Goal: Task Accomplishment & Management: Complete application form

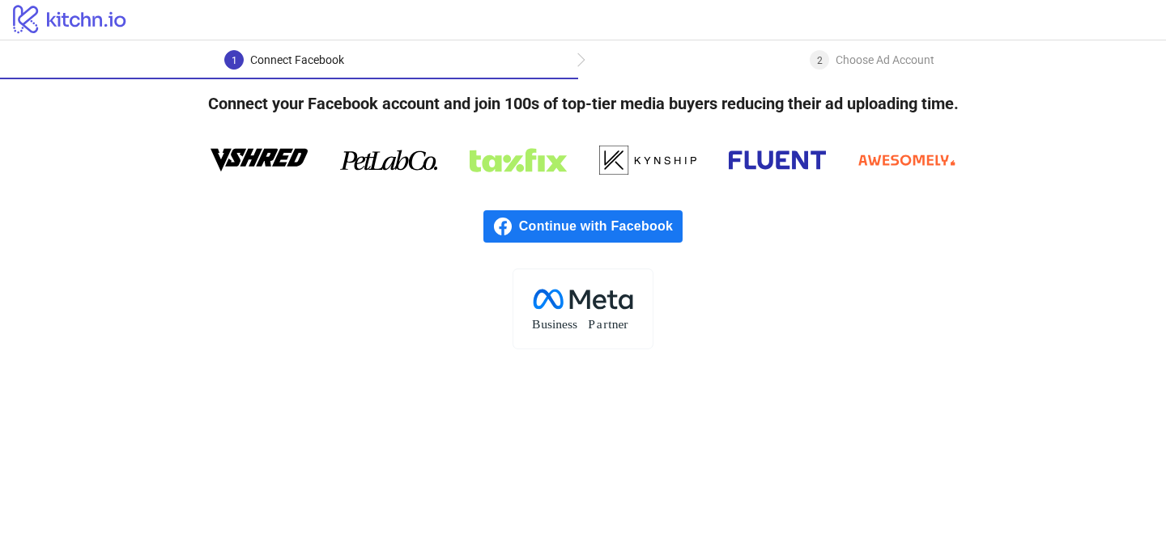
click at [535, 216] on span "Continue with Facebook" at bounding box center [600, 226] width 163 height 32
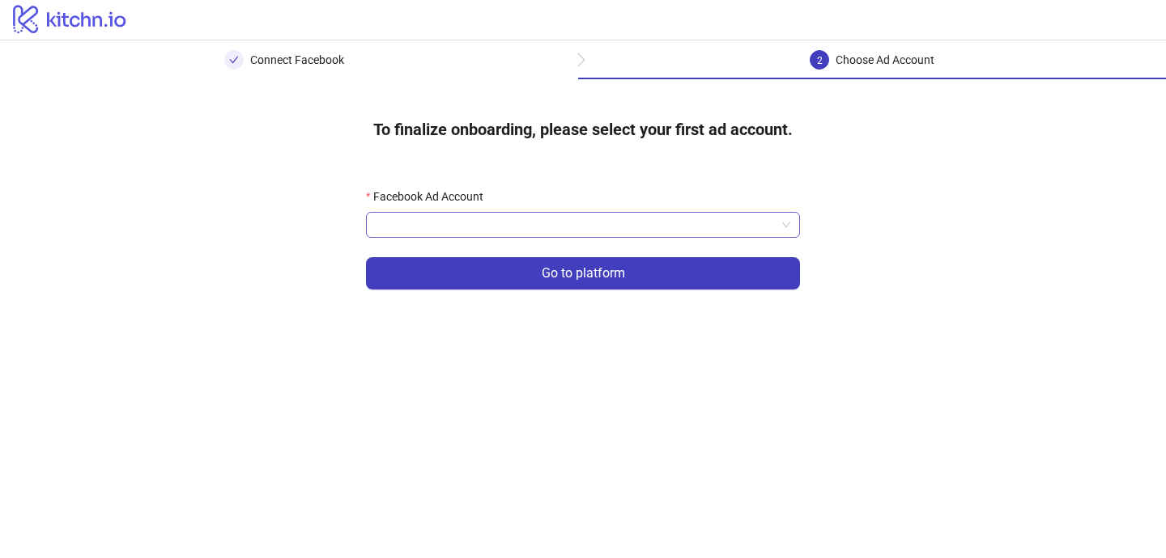
click at [495, 230] on input "Facebook Ad Account" at bounding box center [576, 225] width 400 height 24
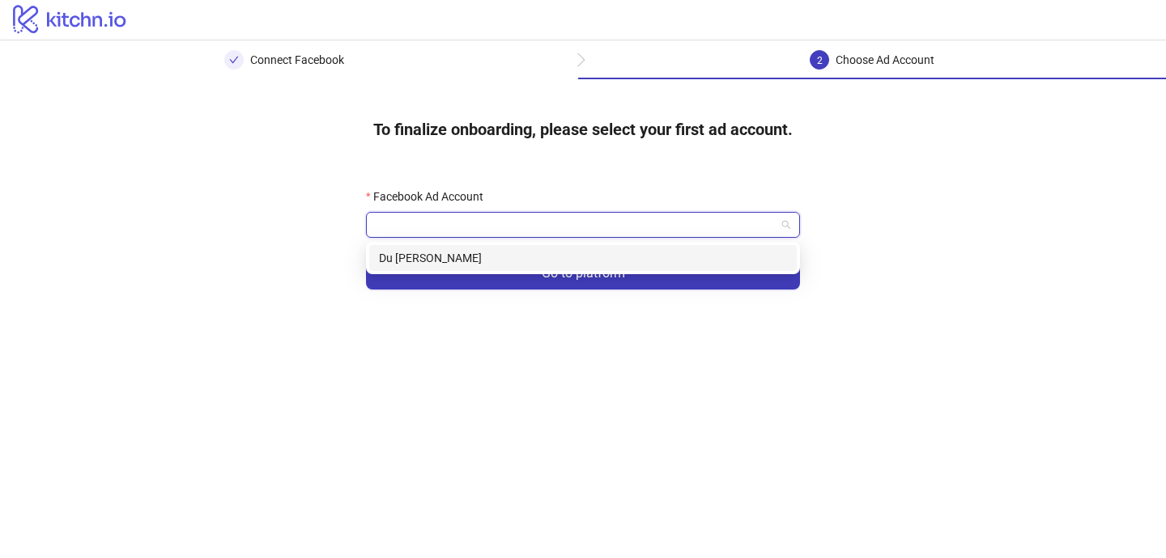
click at [478, 257] on div "Du [PERSON_NAME]" at bounding box center [583, 258] width 408 height 18
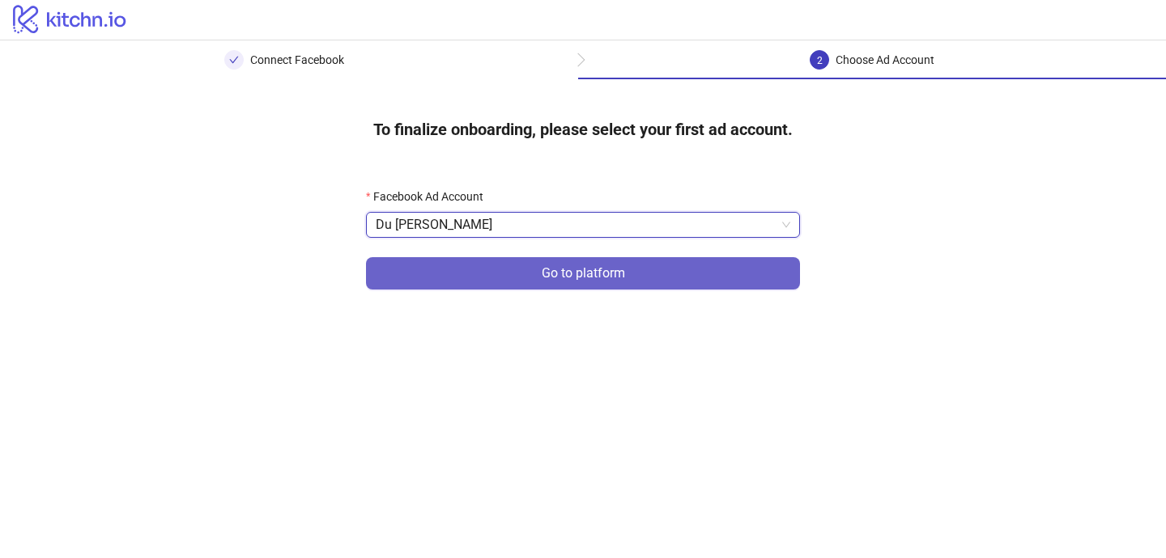
click at [499, 273] on button "Go to platform" at bounding box center [583, 273] width 434 height 32
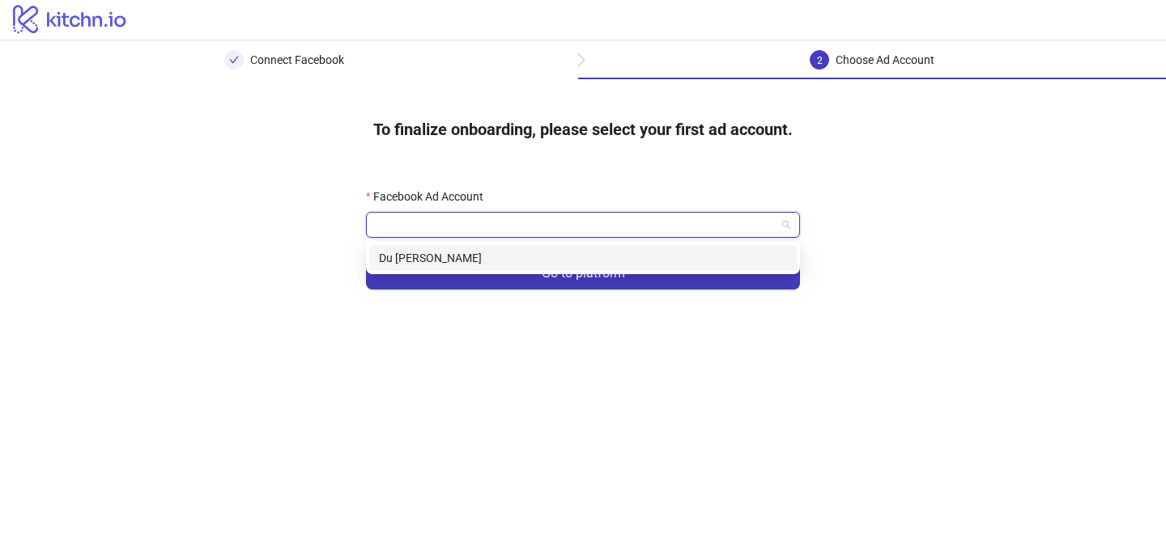
click at [499, 219] on input "Facebook Ad Account" at bounding box center [576, 225] width 400 height 24
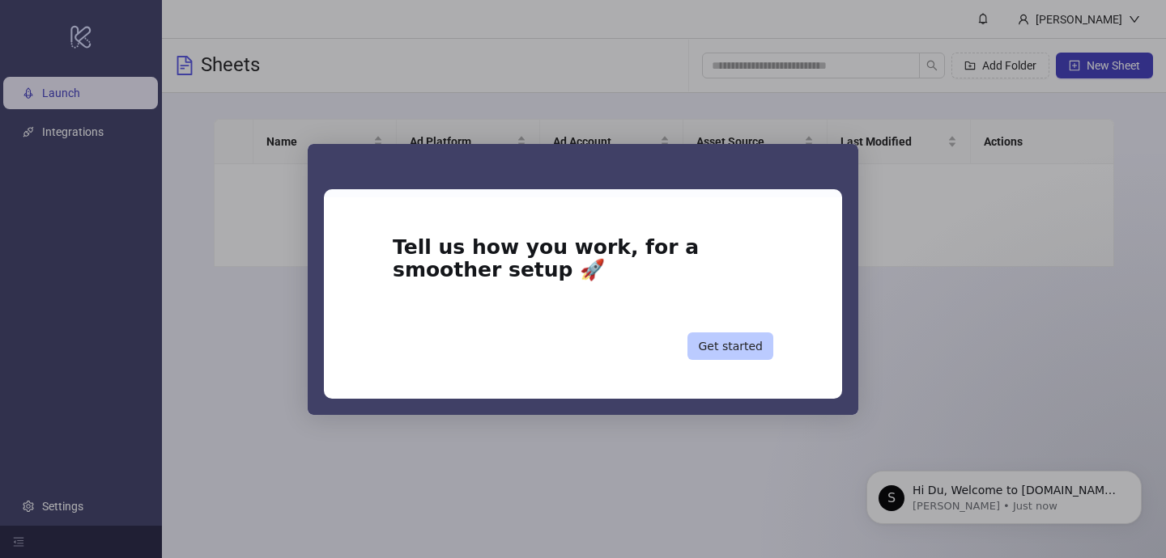
click at [756, 349] on button "Get started" at bounding box center [730, 347] width 86 height 28
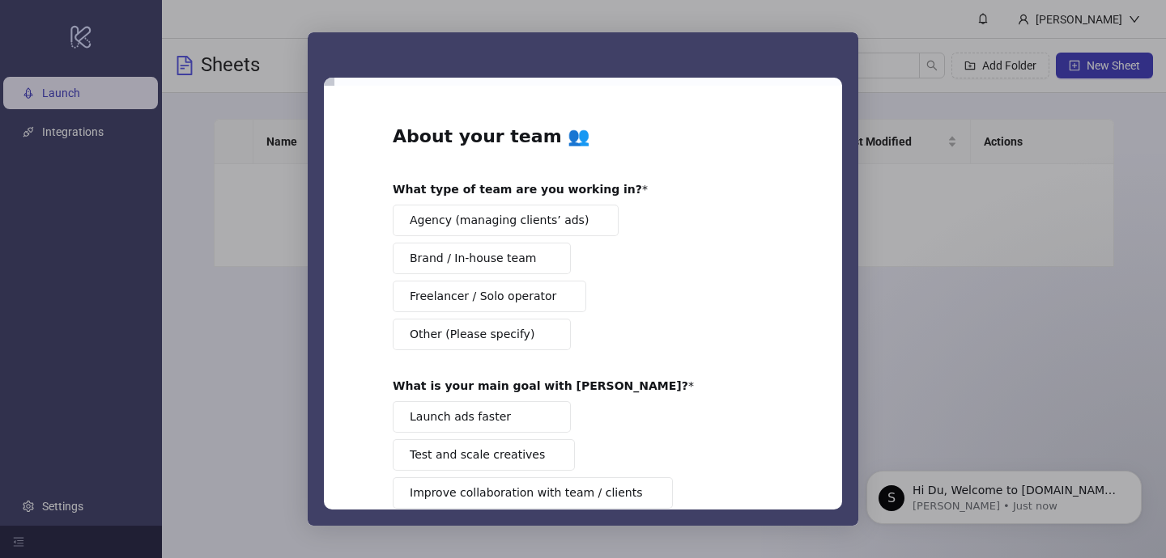
scroll to position [132, 0]
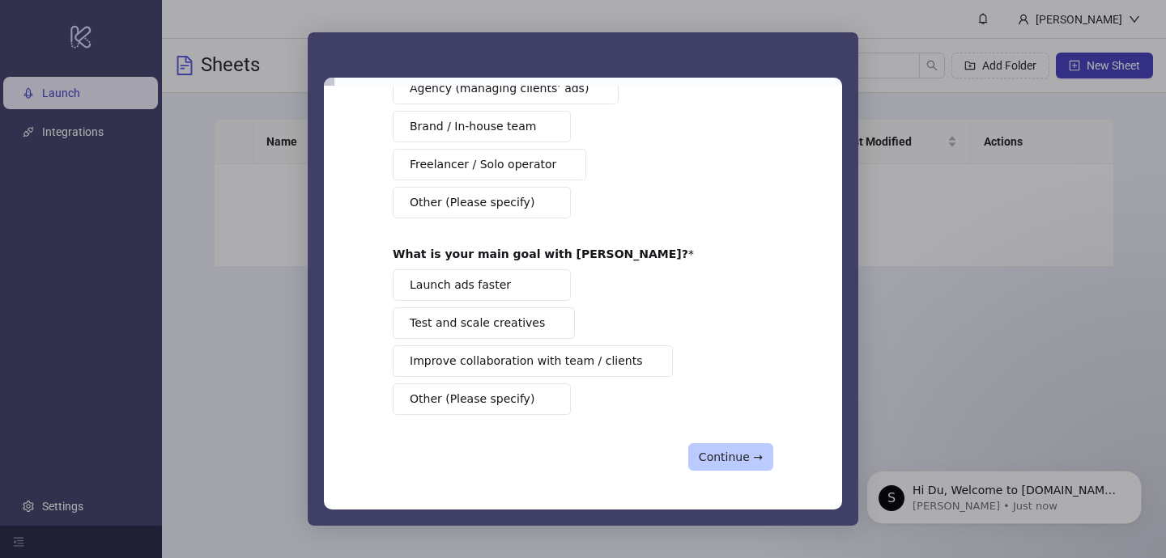
click at [722, 454] on button "Continue →" at bounding box center [730, 458] width 85 height 28
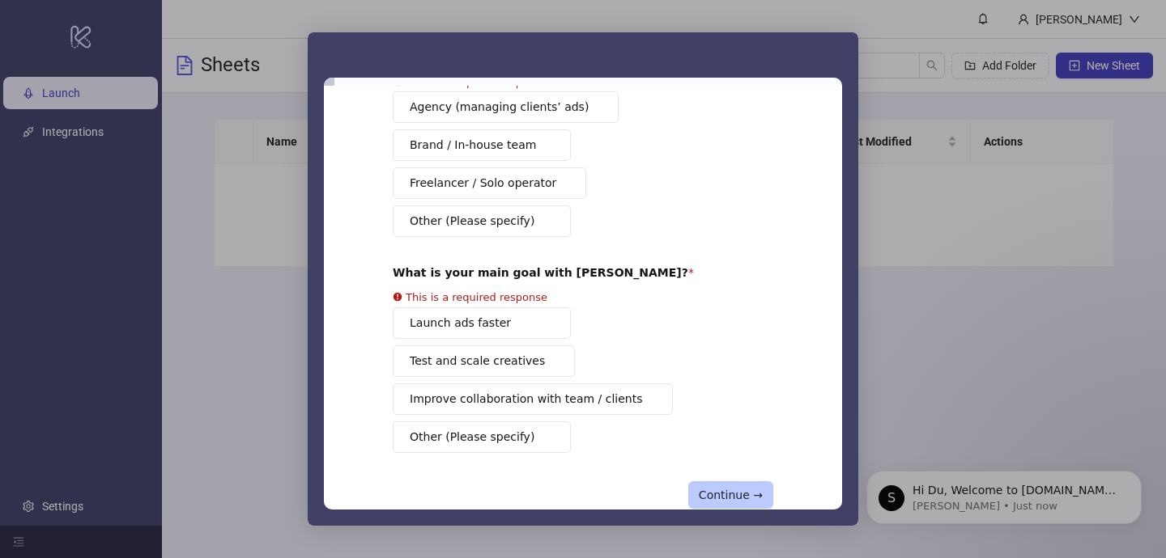
scroll to position [96, 0]
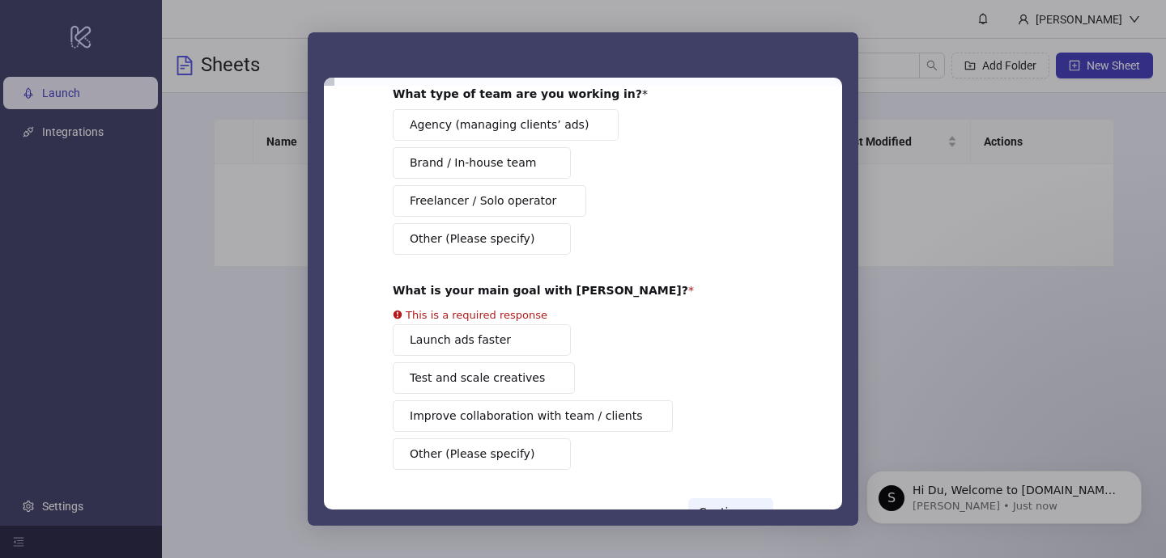
click at [511, 217] on div "Agency (managing clients’ ads) Brand / In-house team Freelancer / Solo operator…" at bounding box center [583, 182] width 380 height 146
click at [516, 207] on span "Freelancer / Solo operator" at bounding box center [483, 201] width 147 height 17
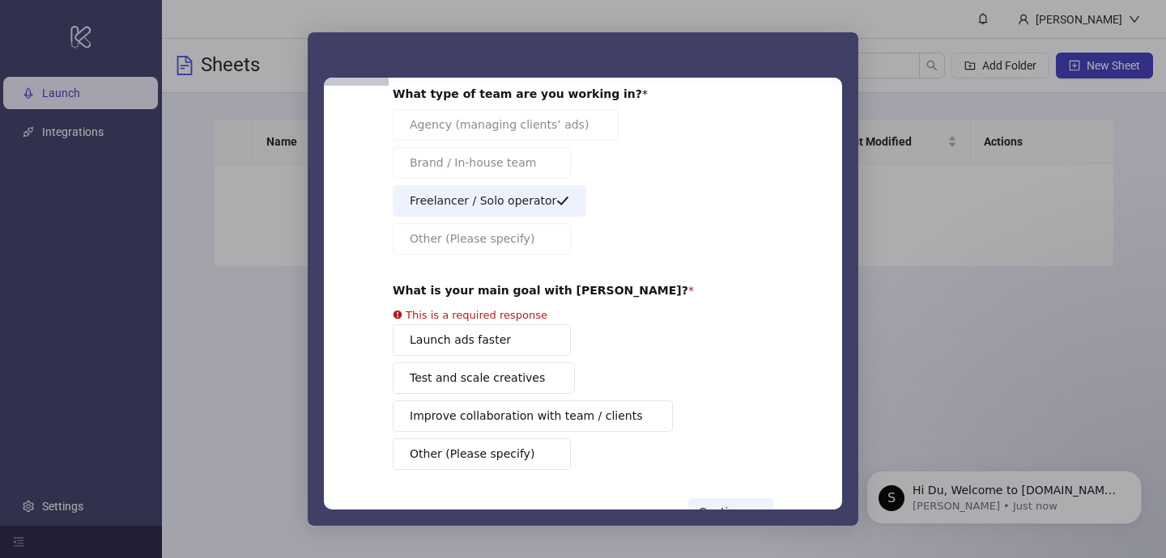
click at [535, 347] on div "Launch ads faster Test and scale creatives Improve collaboration with team / cl…" at bounding box center [583, 398] width 380 height 146
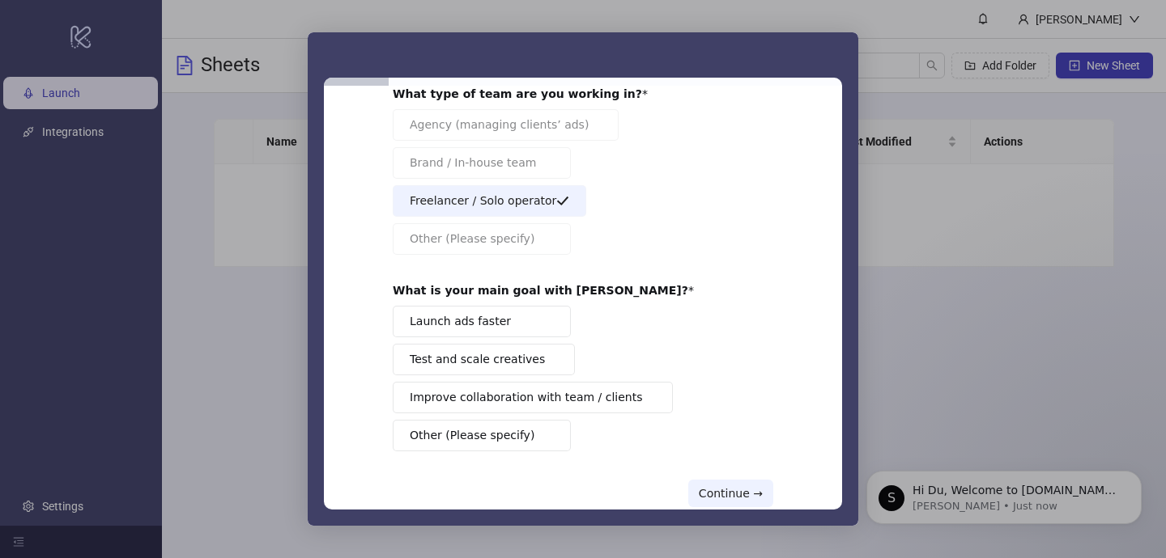
click at [535, 333] on button "Launch ads faster" at bounding box center [482, 322] width 178 height 32
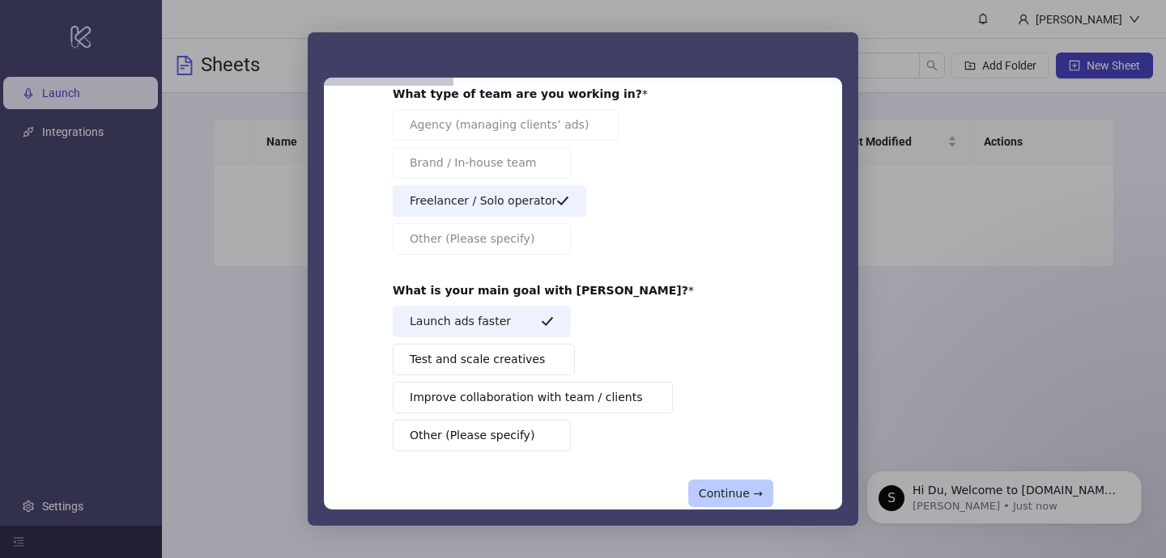
click at [744, 496] on button "Continue →" at bounding box center [730, 494] width 85 height 28
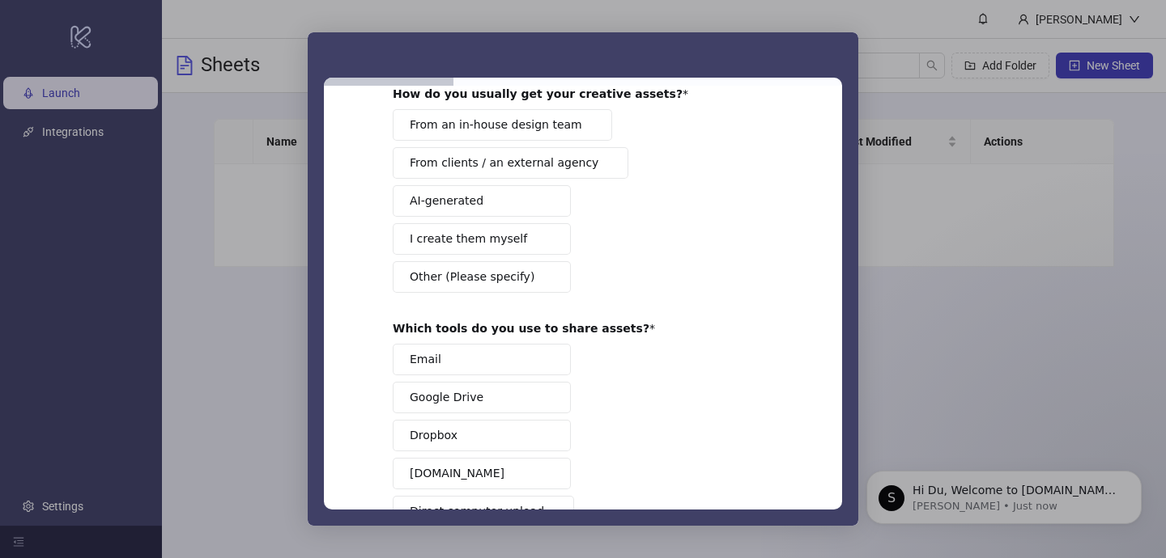
scroll to position [0, 0]
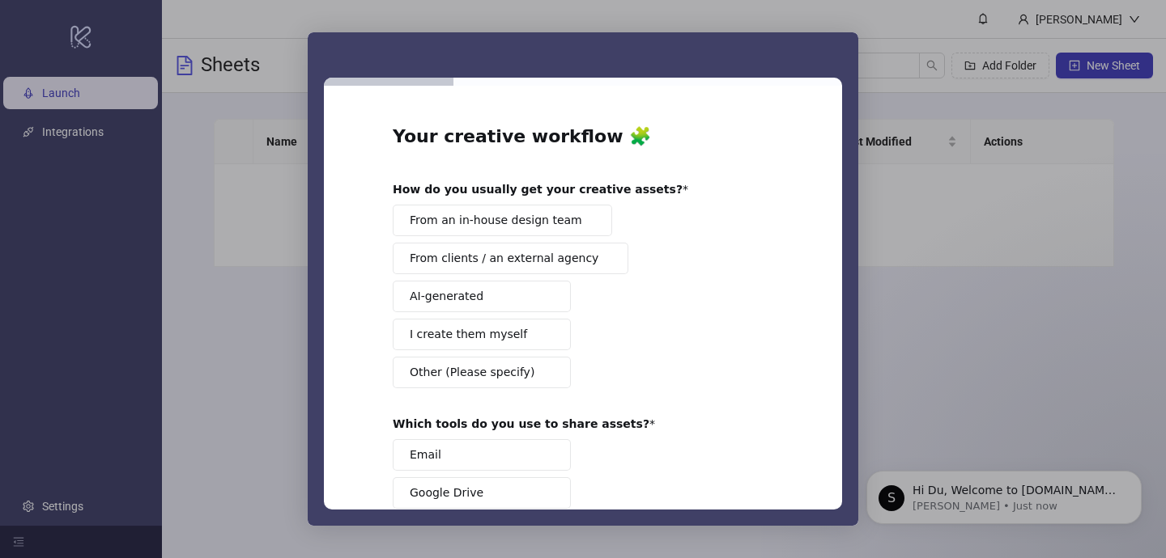
click at [529, 222] on span "From an in-house design team" at bounding box center [496, 220] width 172 height 17
click at [524, 244] on button "From clients / an external agency" at bounding box center [511, 259] width 236 height 32
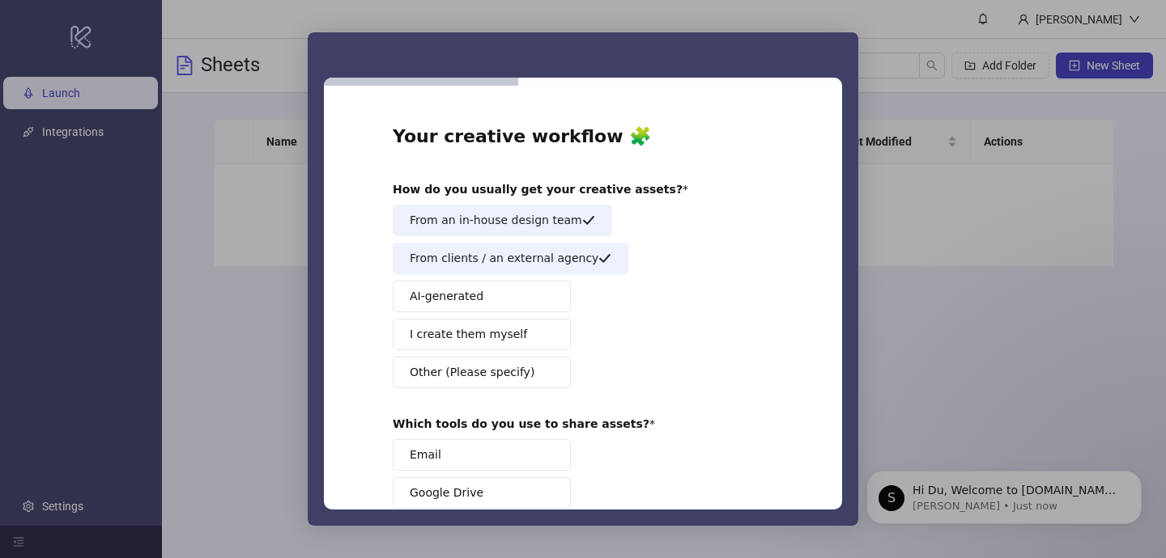
click at [515, 293] on button "AI-generated" at bounding box center [482, 297] width 178 height 32
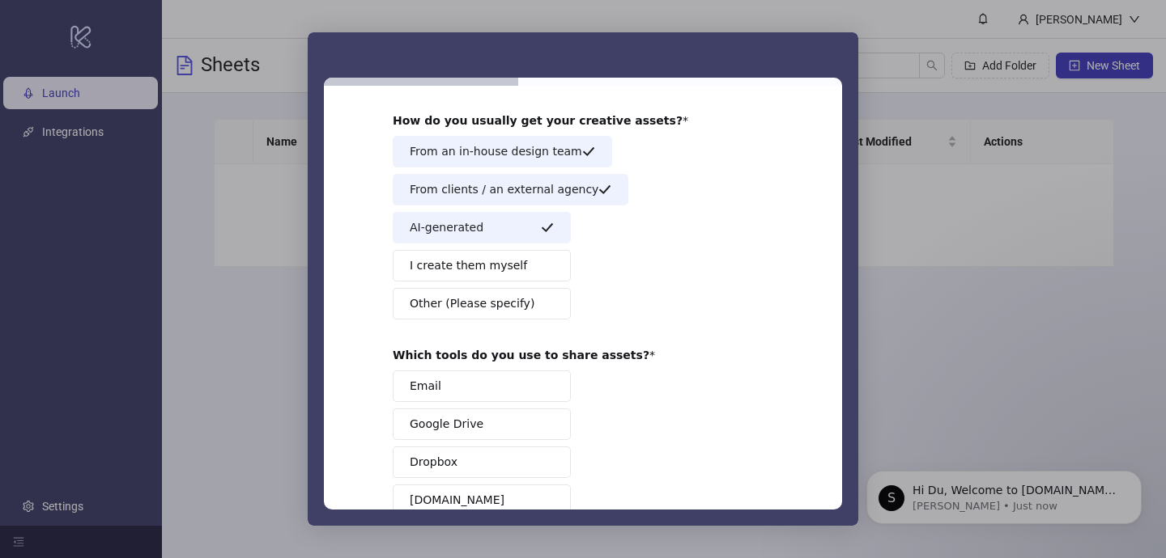
scroll to position [70, 0]
click at [514, 266] on button "I create them myself" at bounding box center [482, 265] width 178 height 32
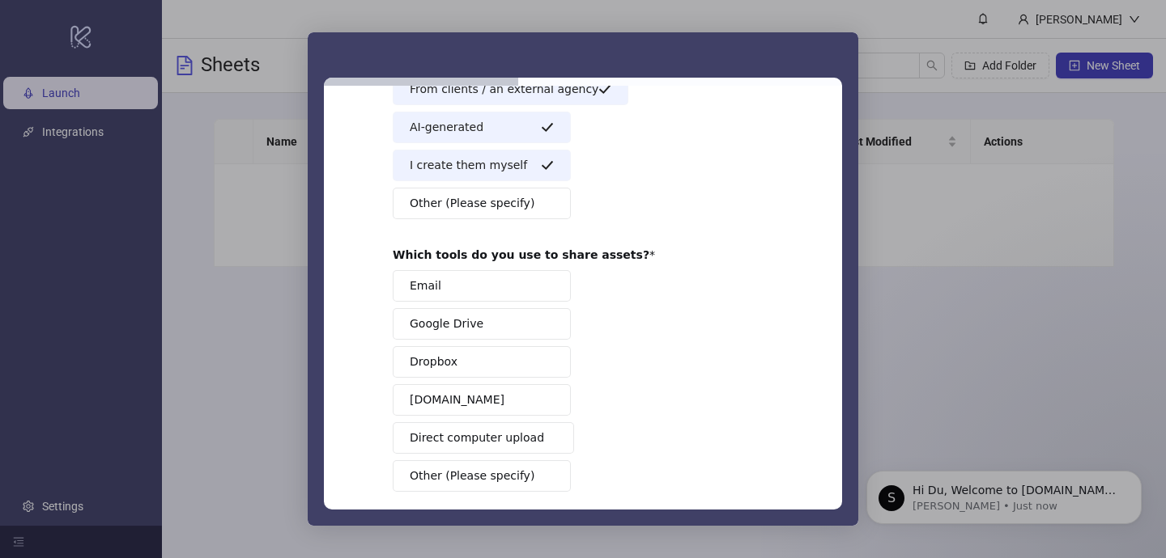
scroll to position [189, 0]
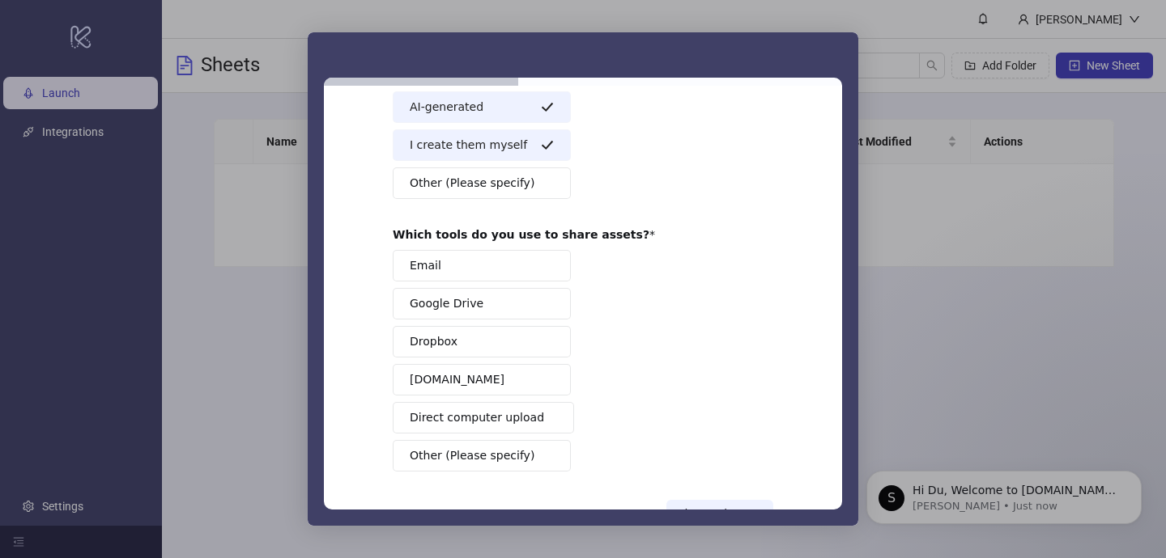
click at [495, 272] on button "Email" at bounding box center [482, 266] width 178 height 32
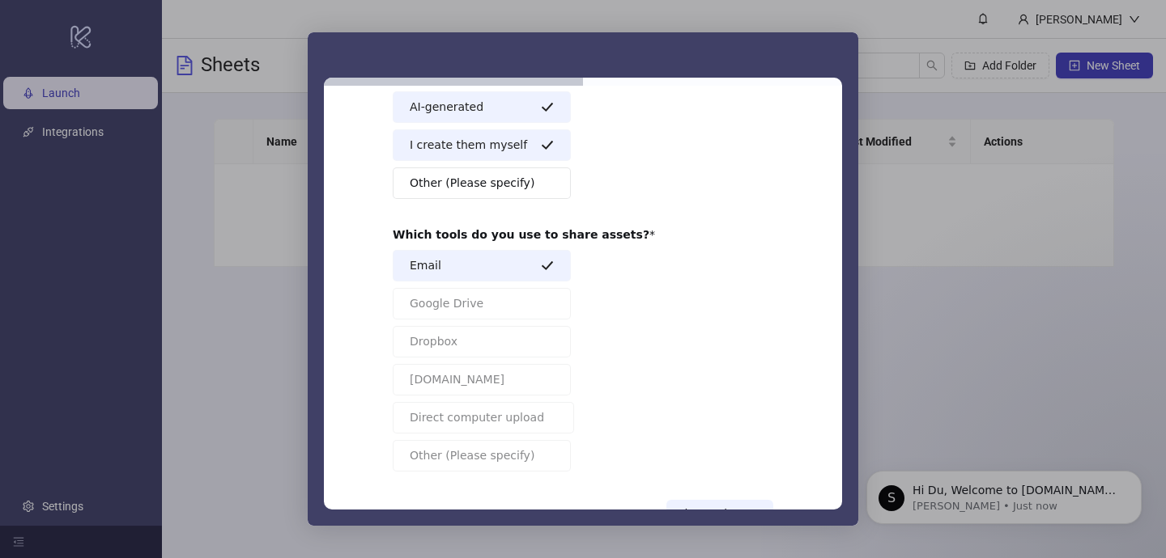
click at [544, 257] on button "Email" at bounding box center [482, 266] width 178 height 32
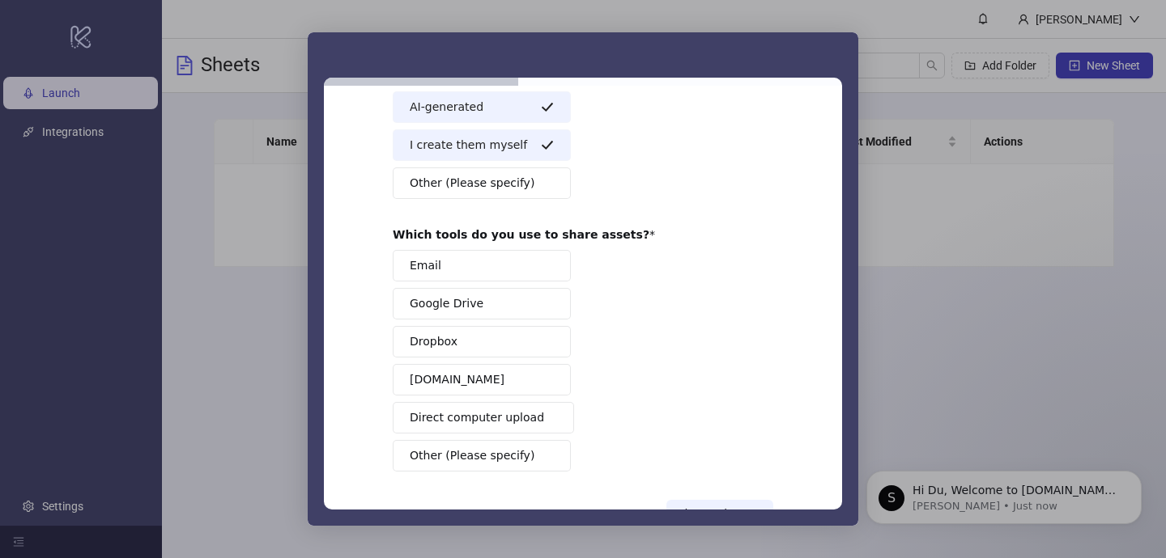
click at [534, 298] on button "Google Drive" at bounding box center [482, 304] width 178 height 32
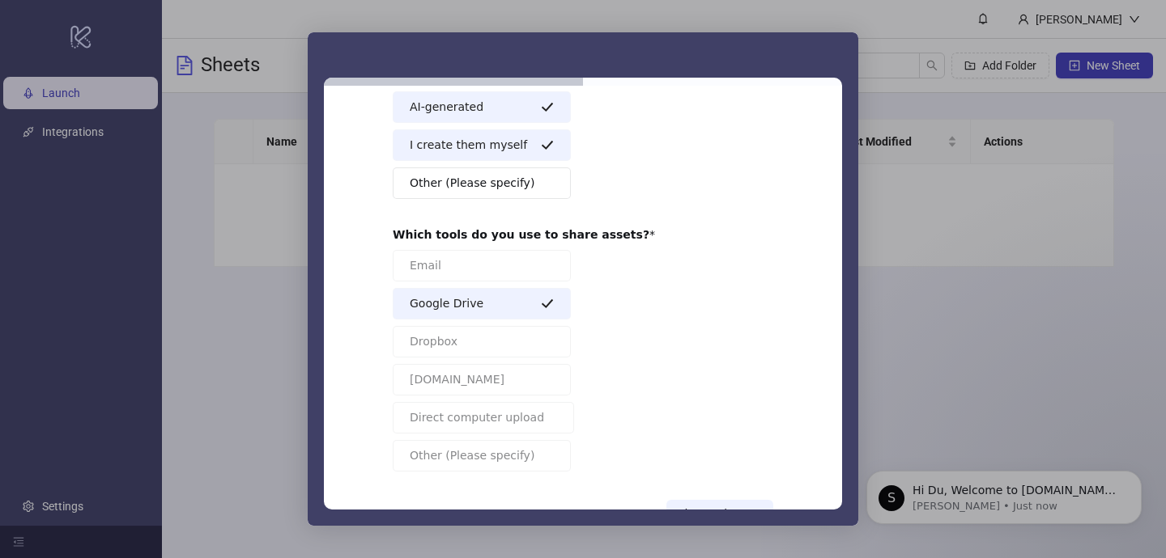
scroll to position [246, 0]
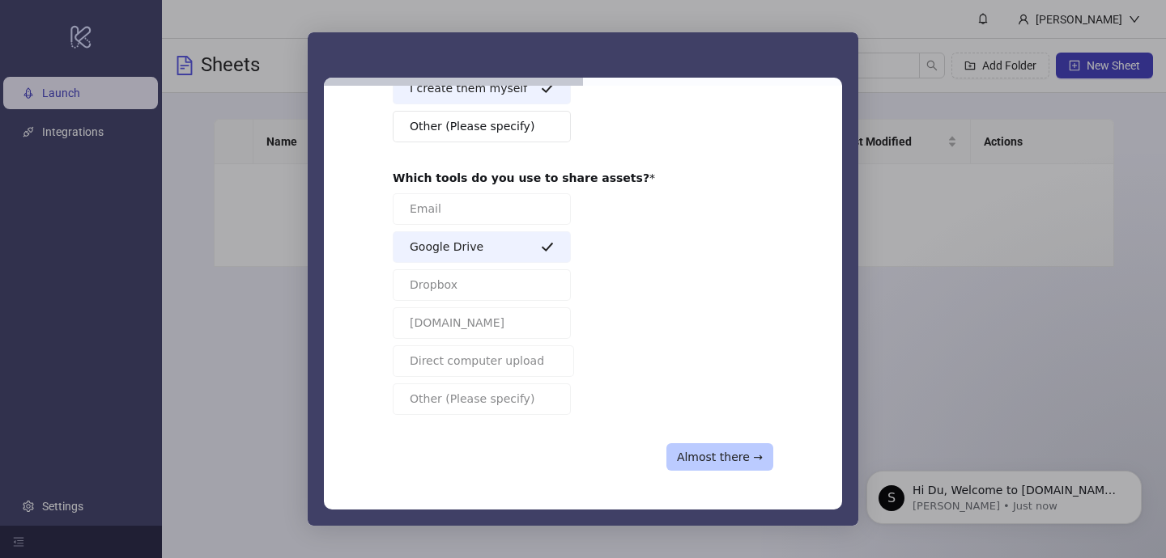
click at [719, 451] on button "Almost there →" at bounding box center [719, 458] width 107 height 28
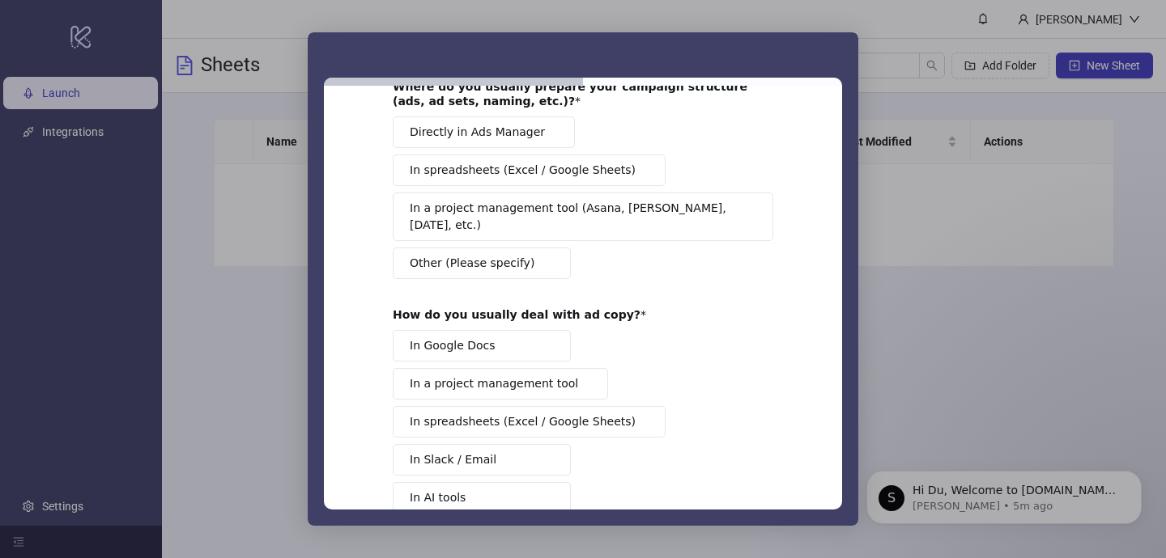
scroll to position [22, 0]
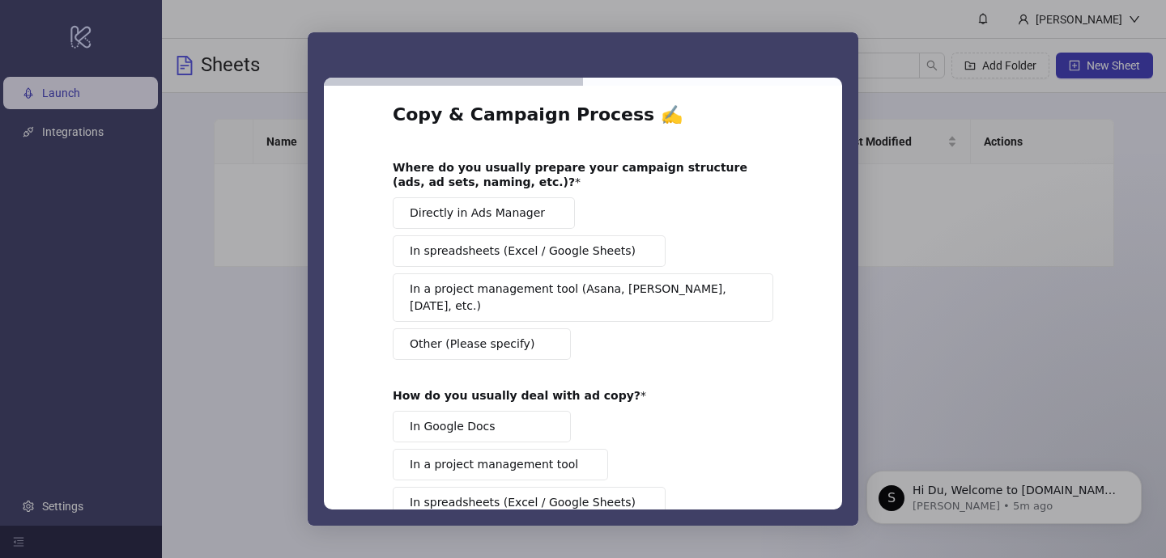
click at [495, 411] on button "In Google Docs" at bounding box center [482, 427] width 178 height 32
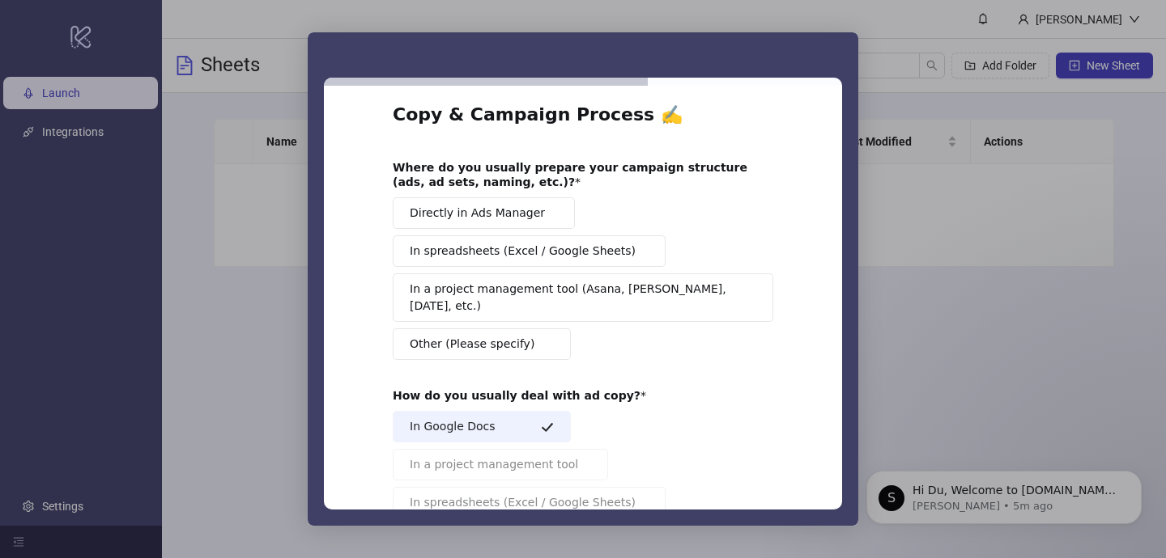
click at [522, 214] on span "Directly in Ads Manager" at bounding box center [477, 213] width 135 height 17
click at [517, 248] on span "In spreadsheets (Excel / Google Sheets)" at bounding box center [523, 251] width 226 height 17
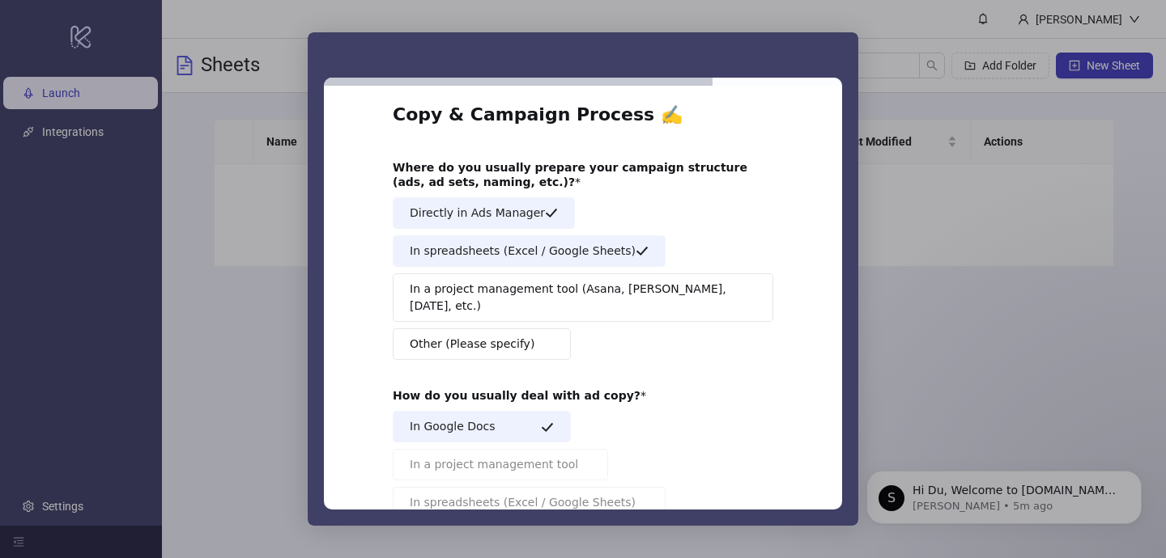
click at [508, 281] on span "In a project management tool (Asana, [PERSON_NAME], [DATE], etc.)" at bounding box center [577, 298] width 335 height 34
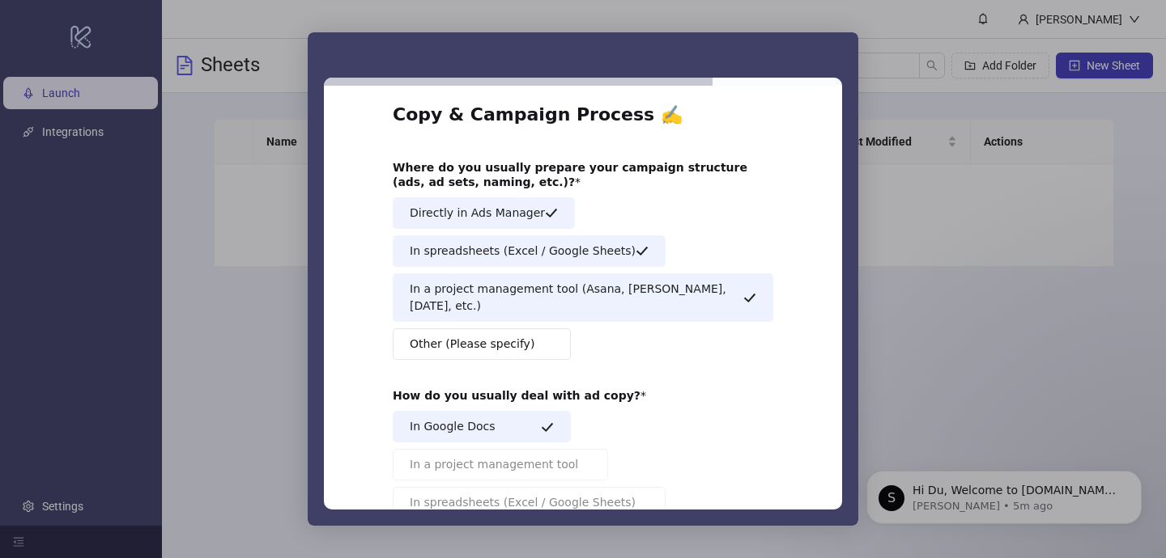
click at [482, 336] on span "Other (Please specify)" at bounding box center [472, 344] width 125 height 17
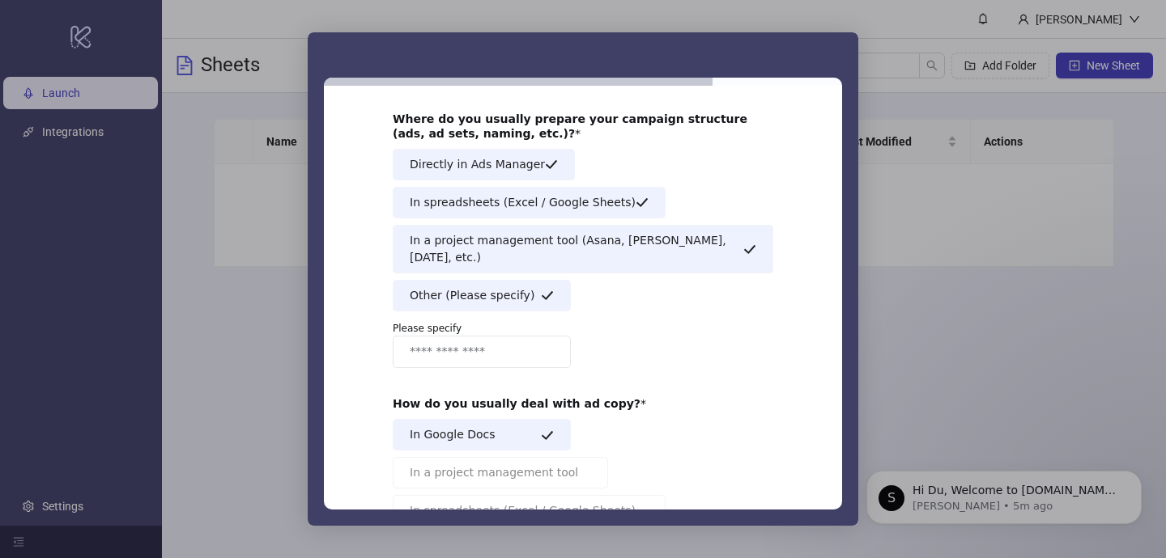
scroll to position [61, 0]
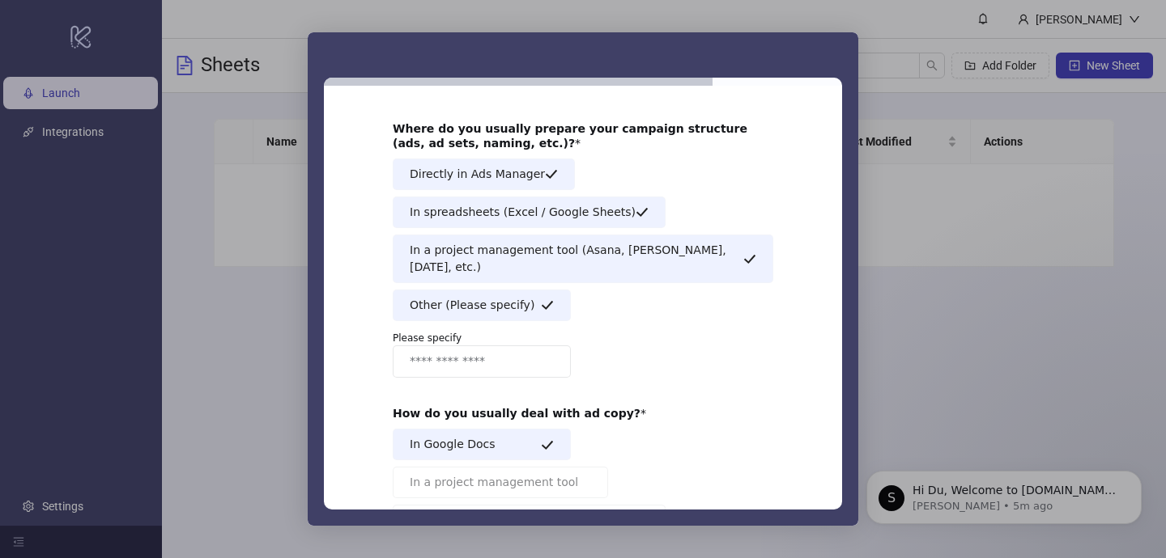
click at [547, 299] on icon "Intercom messenger" at bounding box center [547, 305] width 13 height 13
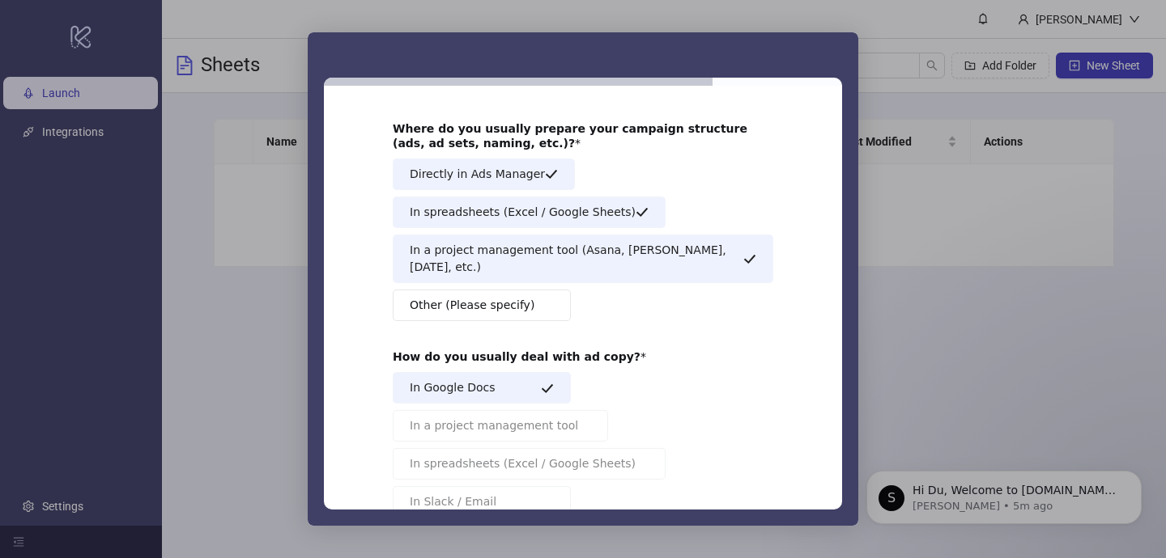
scroll to position [223, 0]
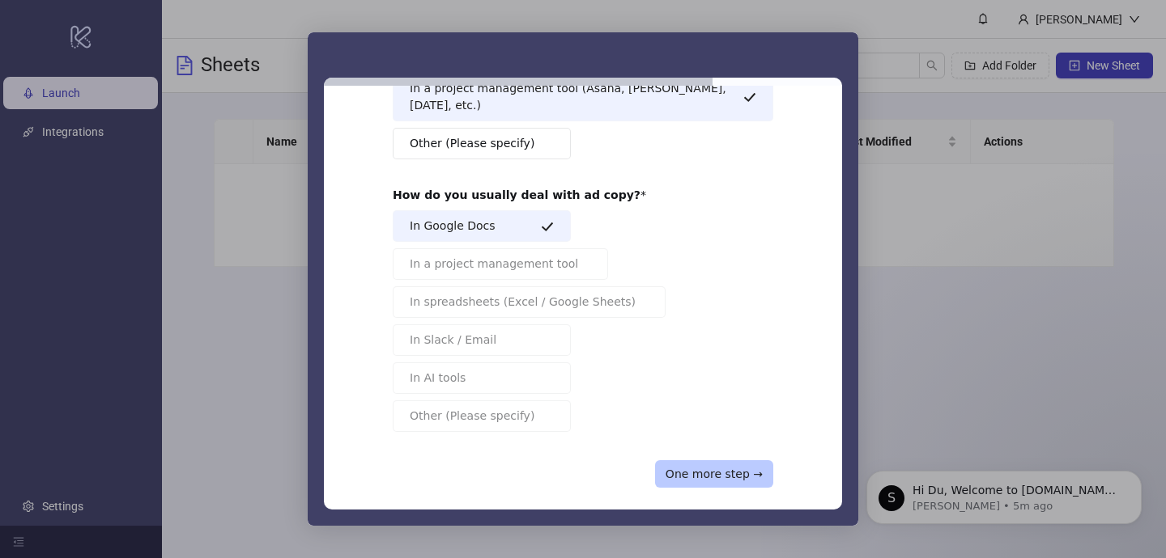
click at [720, 461] on button "One more step →" at bounding box center [714, 475] width 118 height 28
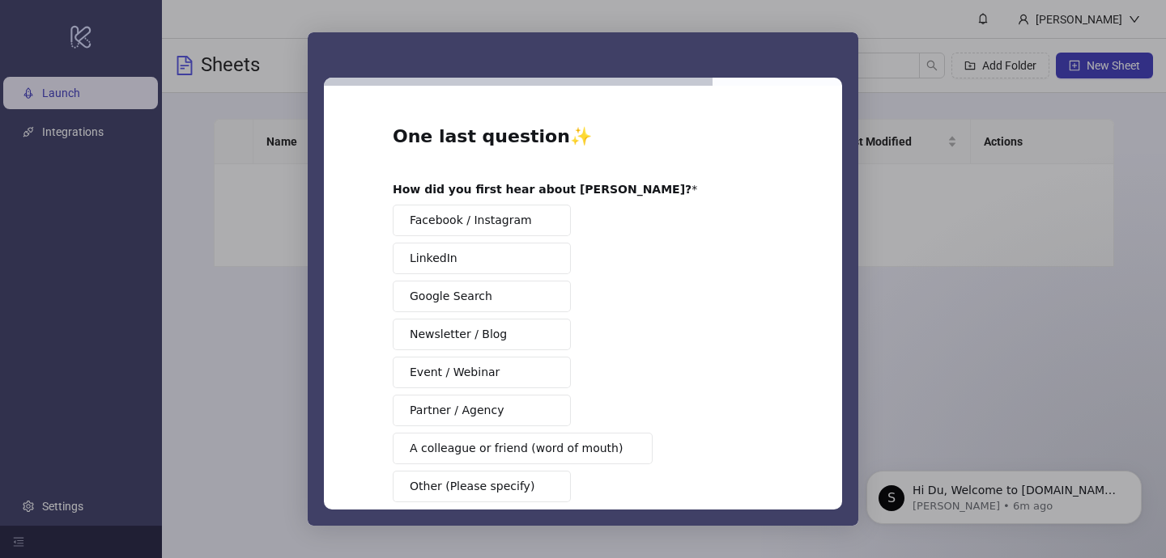
click at [523, 228] on button "Facebook / Instagram" at bounding box center [482, 221] width 178 height 32
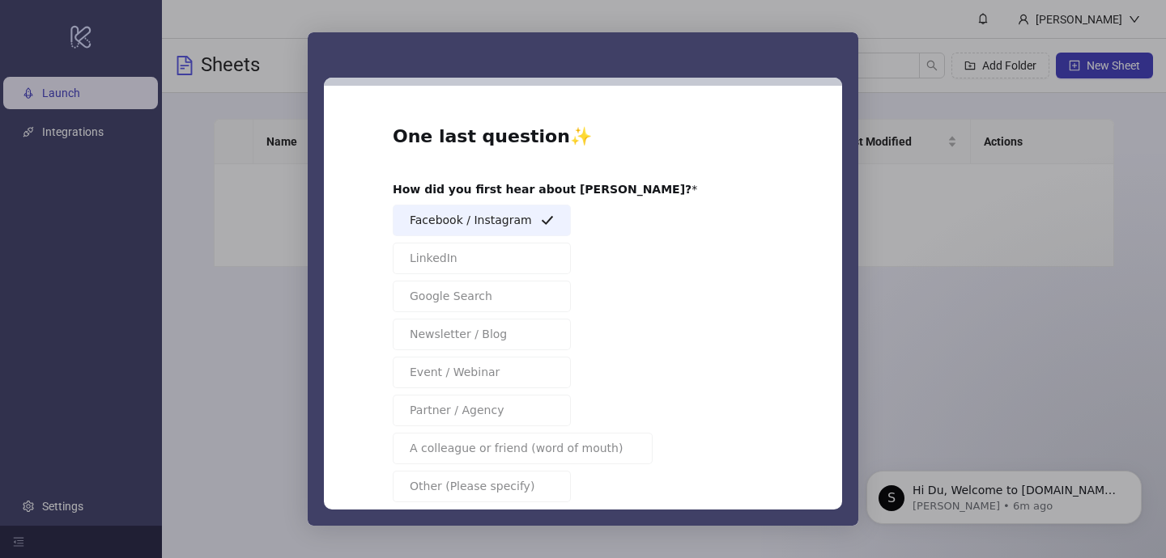
scroll to position [87, 0]
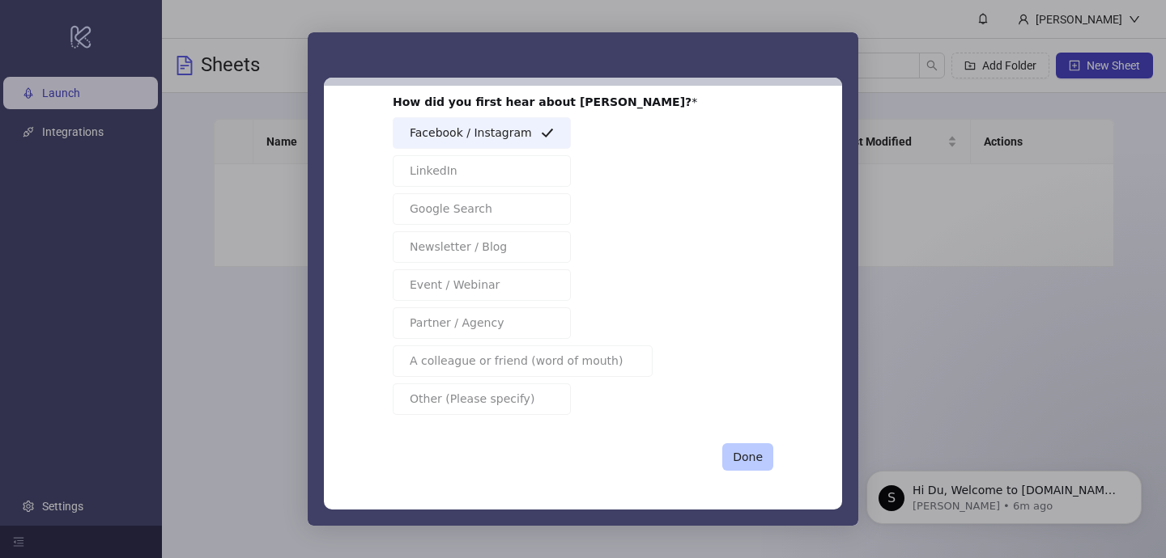
click at [749, 466] on button "Done" at bounding box center [747, 458] width 51 height 28
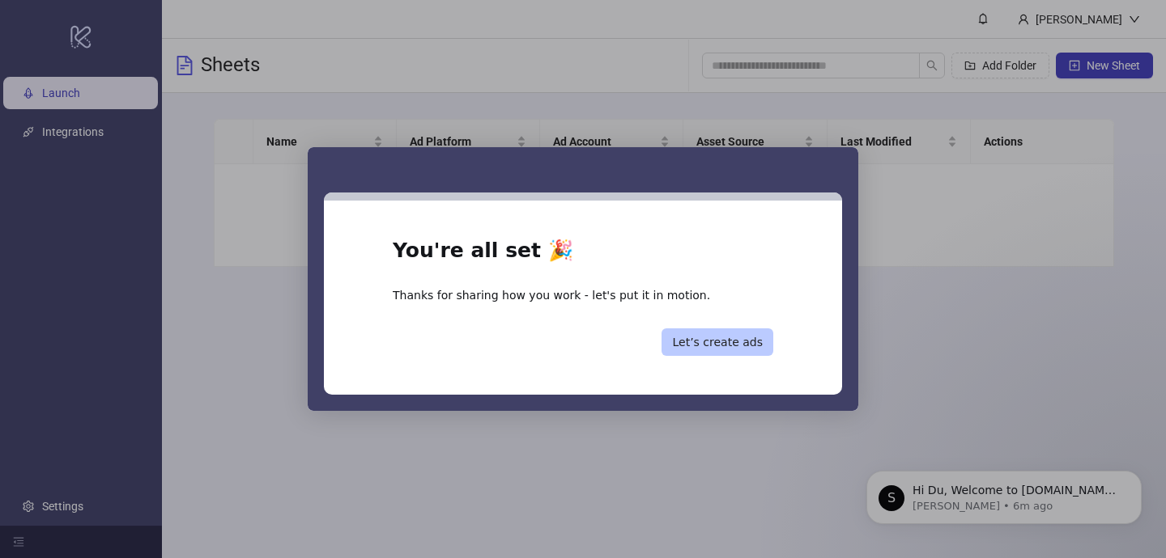
click at [730, 341] on button "Let’s create ads" at bounding box center [717, 343] width 112 height 28
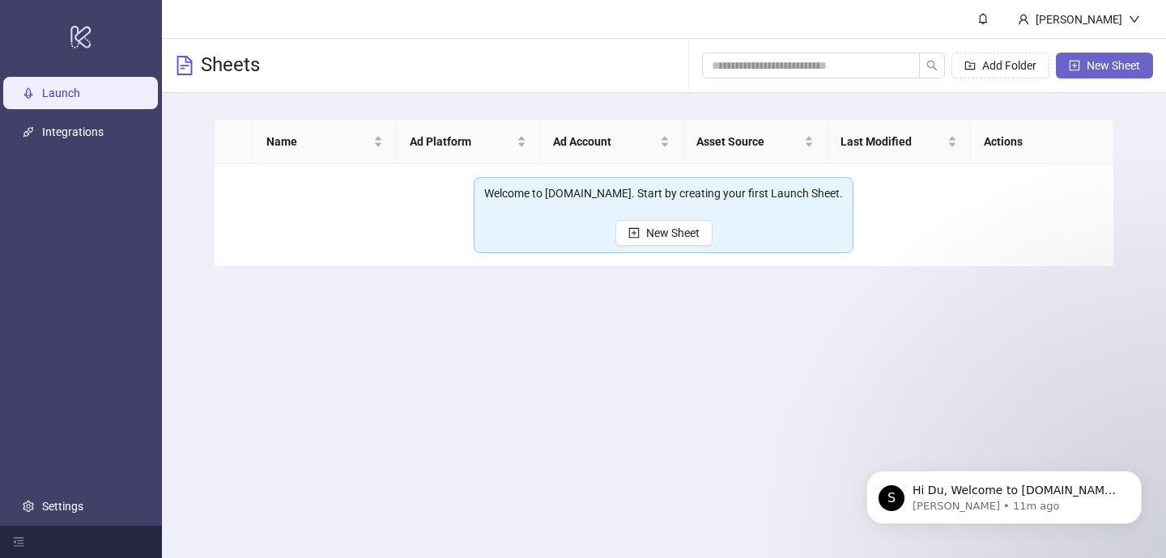
click at [1119, 56] on button "New Sheet" at bounding box center [1103, 66] width 97 height 26
click at [1087, 70] on span "New Sheet" at bounding box center [1112, 65] width 53 height 13
type input "**********"
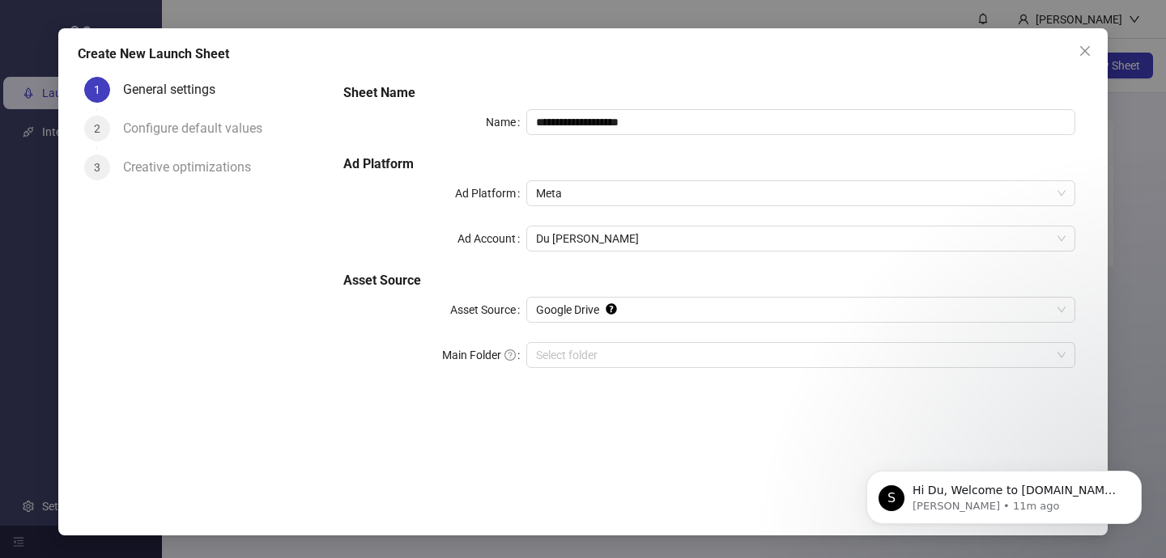
click at [237, 129] on div "Configure default values" at bounding box center [199, 129] width 152 height 26
click at [216, 159] on div "Creative optimizations" at bounding box center [193, 168] width 141 height 26
